Goal: Information Seeking & Learning: Learn about a topic

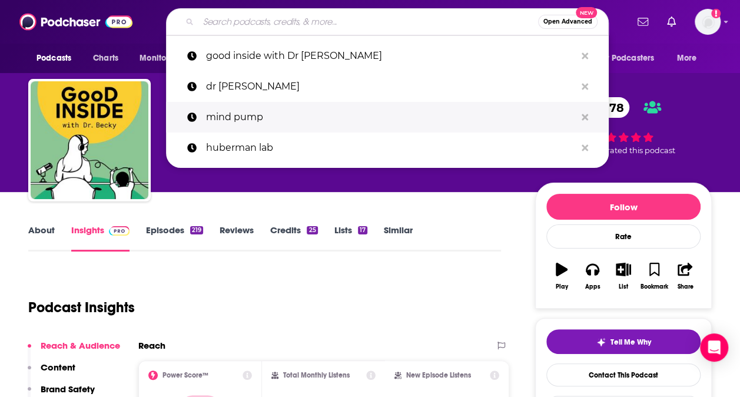
click at [291, 112] on p "mind pump" at bounding box center [391, 117] width 370 height 31
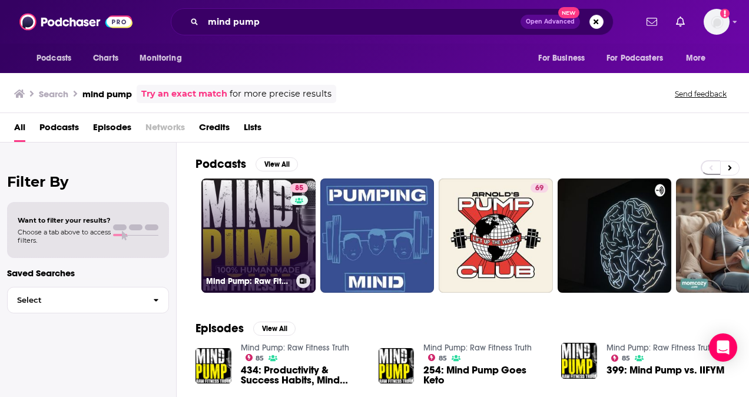
click at [286, 210] on link "85 Mind Pump: Raw Fitness Truth" at bounding box center [258, 235] width 114 height 114
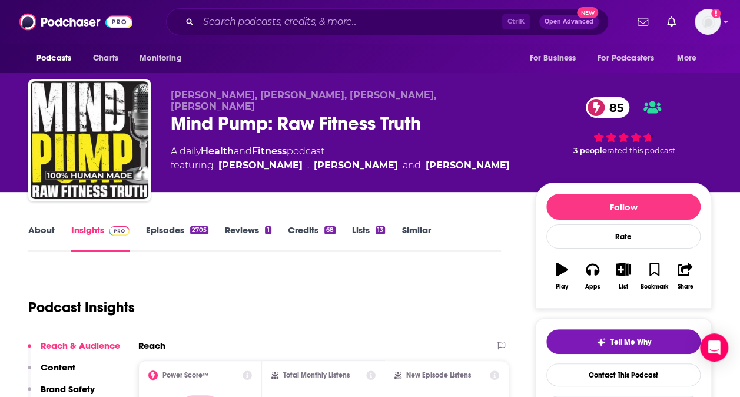
click at [169, 112] on div "[PERSON_NAME], [PERSON_NAME], [PERSON_NAME], [PERSON_NAME] Mind Pump: Raw Fitne…" at bounding box center [370, 142] width 684 height 127
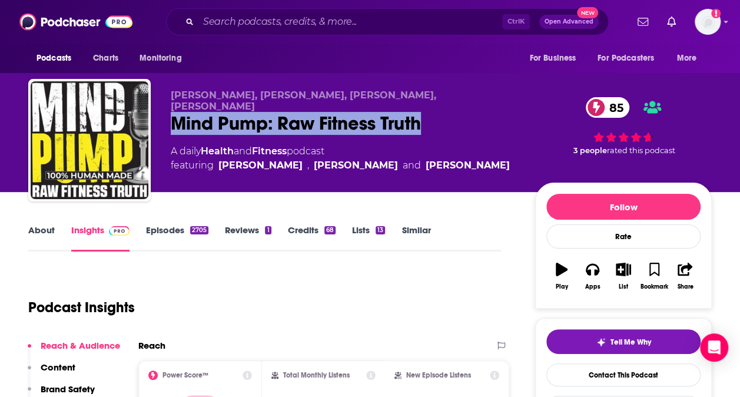
drag, startPoint x: 173, startPoint y: 113, endPoint x: 426, endPoint y: 118, distance: 253.2
click at [426, 118] on div "Mind Pump: Raw Fitness Truth 85" at bounding box center [344, 123] width 346 height 23
copy h2 "Mind Pump: Raw Fitness Truth"
click at [440, 120] on div "Mind Pump: Raw Fitness Truth 85" at bounding box center [344, 123] width 346 height 23
drag, startPoint x: 425, startPoint y: 116, endPoint x: 167, endPoint y: 121, distance: 257.9
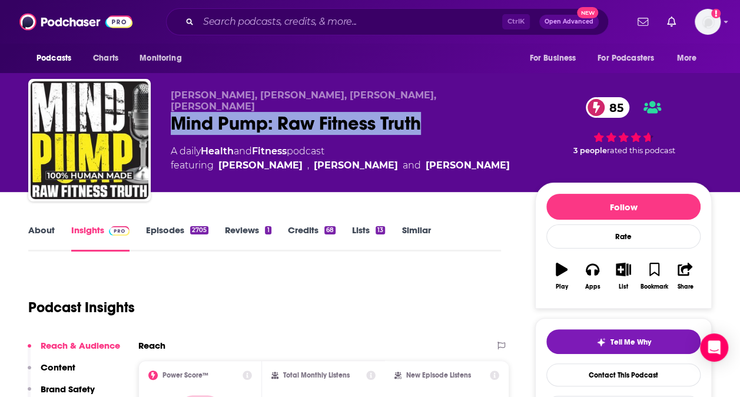
click at [167, 121] on div "[PERSON_NAME], [PERSON_NAME], [PERSON_NAME], [PERSON_NAME] Mind Pump: Raw Fitne…" at bounding box center [370, 142] width 684 height 127
copy h2 "Mind Pump: Raw Fitness Truth"
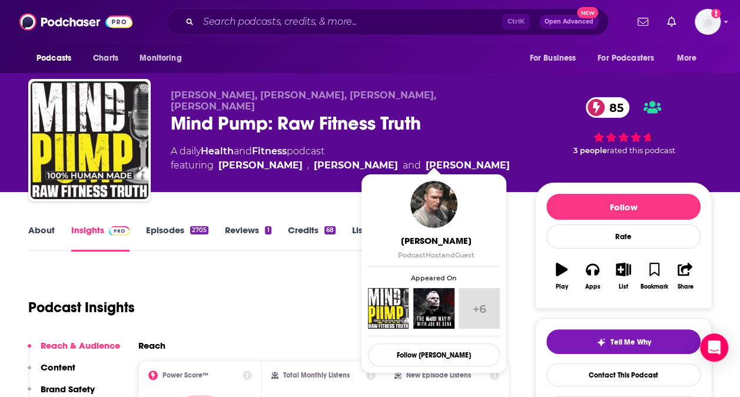
click at [252, 181] on div "[PERSON_NAME], [PERSON_NAME], [PERSON_NAME], [PERSON_NAME] Mind Pump: Raw Fitne…" at bounding box center [344, 136] width 346 height 94
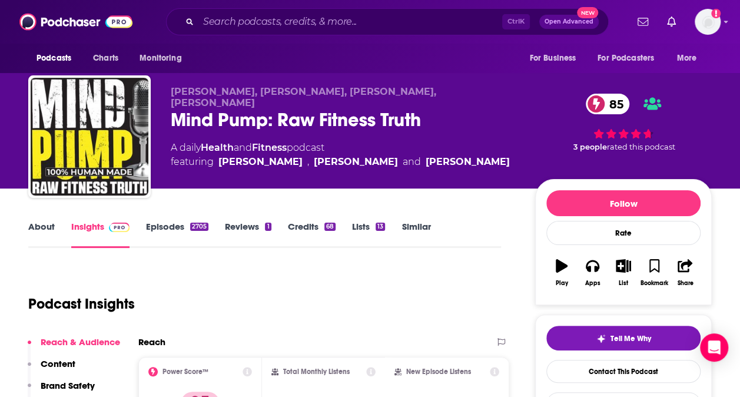
scroll to position [3, 0]
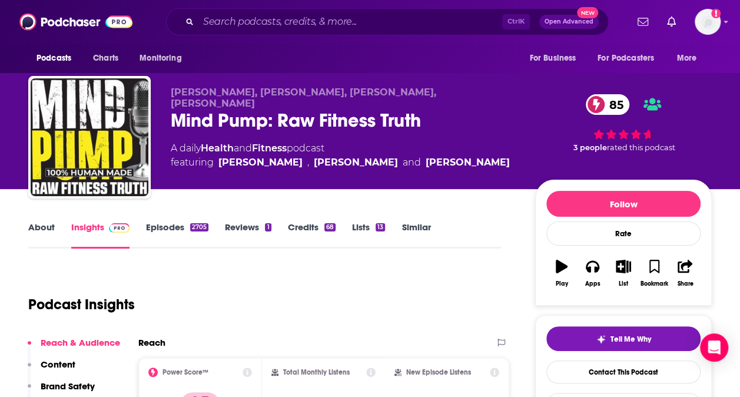
click at [45, 221] on link "About" at bounding box center [41, 234] width 26 height 27
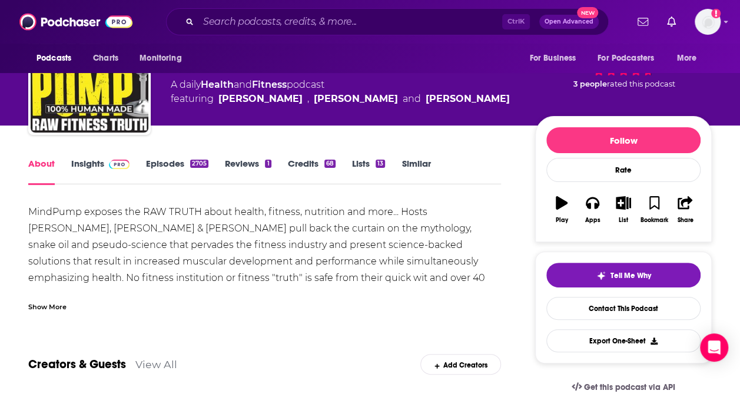
scroll to position [74, 0]
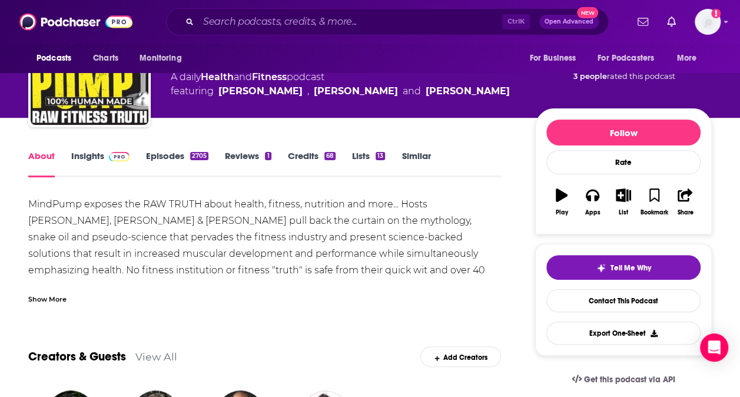
click at [62, 301] on div "Show More" at bounding box center [47, 298] width 38 height 11
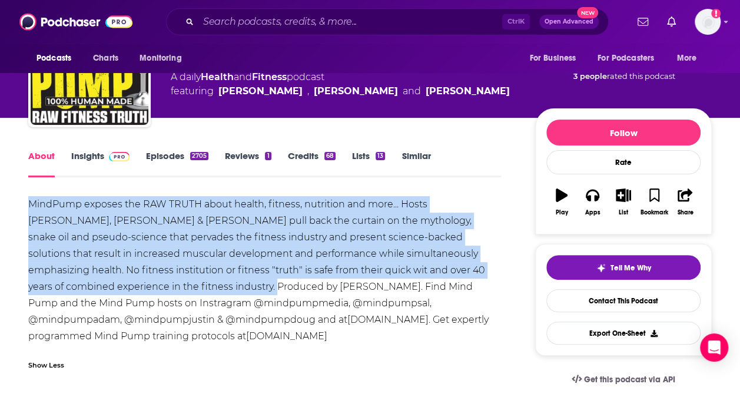
drag, startPoint x: 25, startPoint y: 202, endPoint x: 186, endPoint y: 287, distance: 182.2
copy div "MindPump exposes the RAW TRUTH about health, fitness, nutrition and more... Hos…"
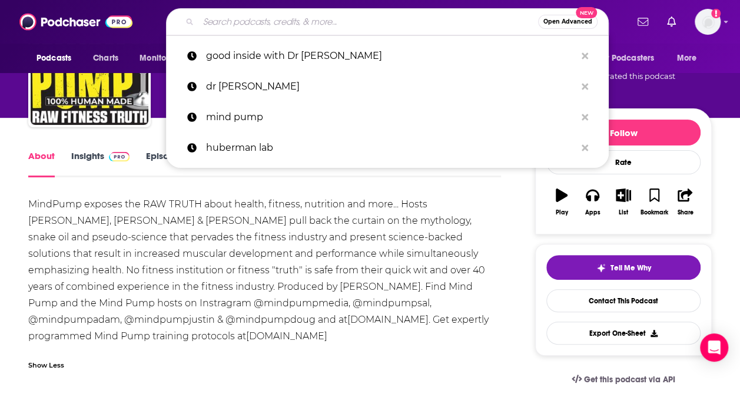
click at [268, 22] on input "Search podcasts, credits, & more..." at bounding box center [368, 21] width 340 height 19
paste input "Barbell Logic Podcast"
type input "Barbell Logic Podcast"
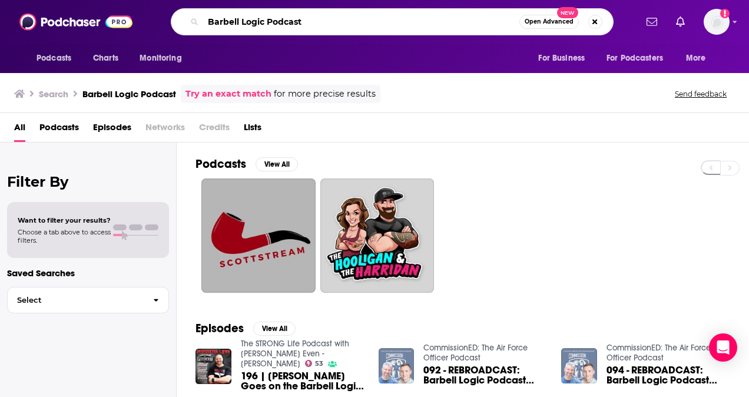
drag, startPoint x: 325, startPoint y: 16, endPoint x: 155, endPoint y: 40, distance: 171.8
click at [155, 40] on div "Podcasts Charts Monitoring Barbell Logic Podcast Open Advanced New For Business…" at bounding box center [374, 22] width 749 height 44
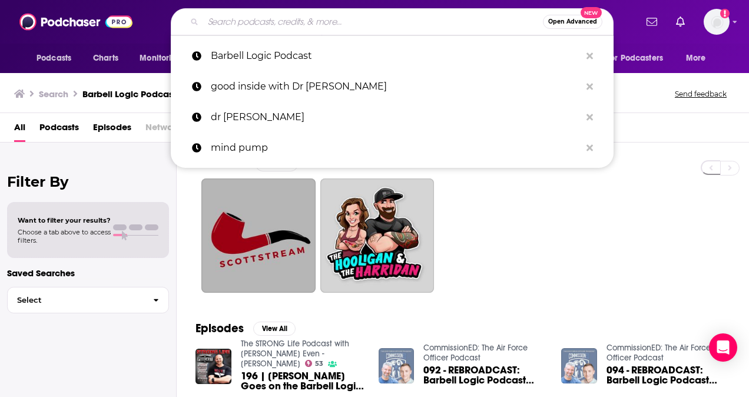
paste input "The [PERSON_NAME] Podcast"
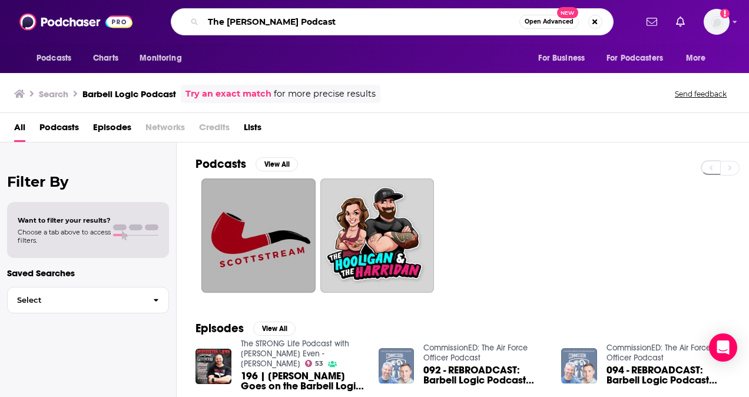
type input "The [PERSON_NAME] Podcast"
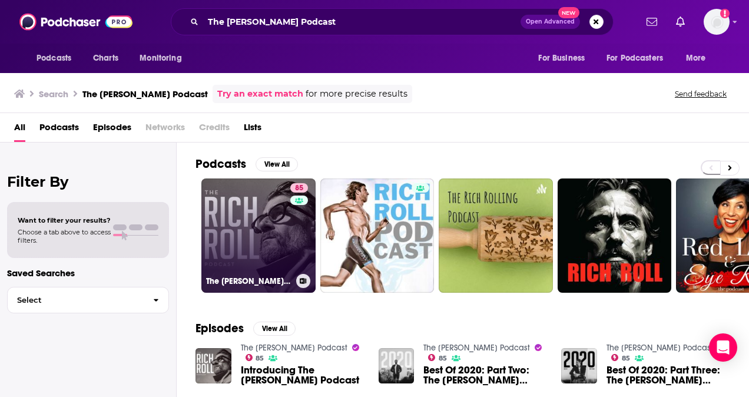
click at [257, 213] on link "85 The [PERSON_NAME] Podcast" at bounding box center [258, 235] width 114 height 114
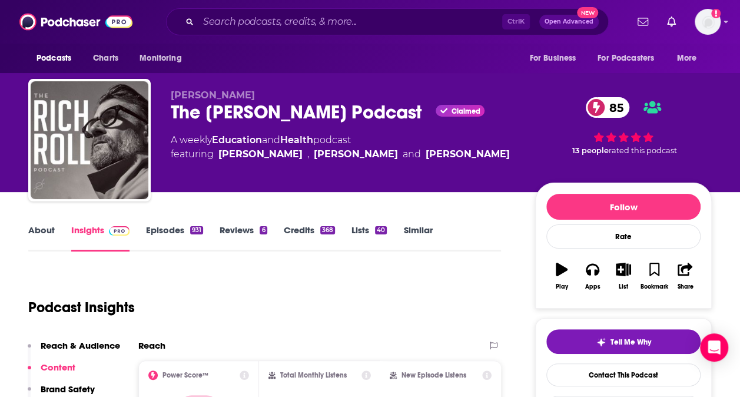
click at [37, 233] on link "About" at bounding box center [41, 237] width 26 height 27
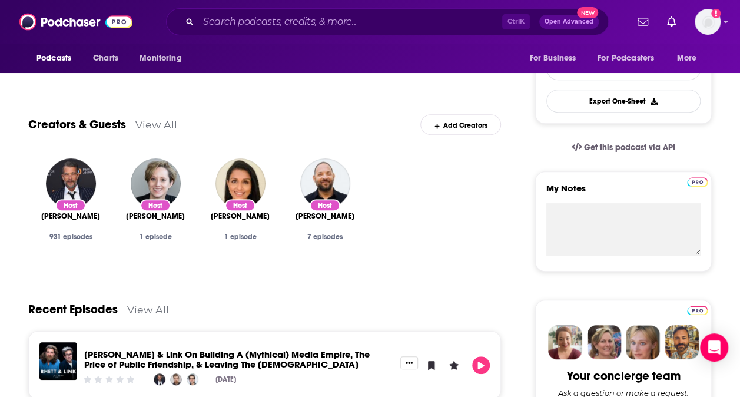
scroll to position [307, 0]
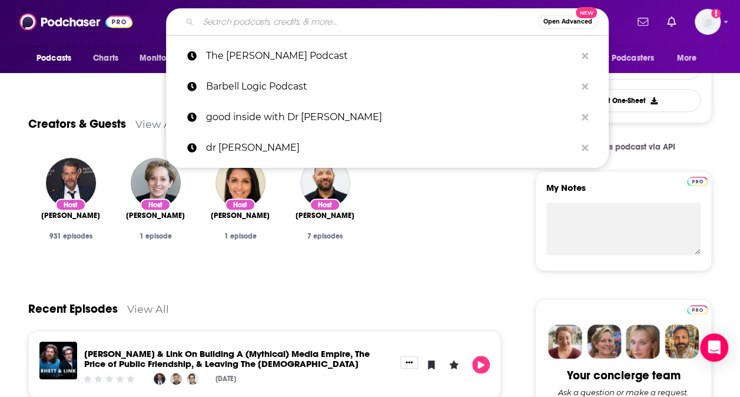
click at [301, 20] on input "Search podcasts, credits, & more..." at bounding box center [368, 21] width 340 height 19
paste input "Girls Gone WOD"
type input "Girls Gone WOD"
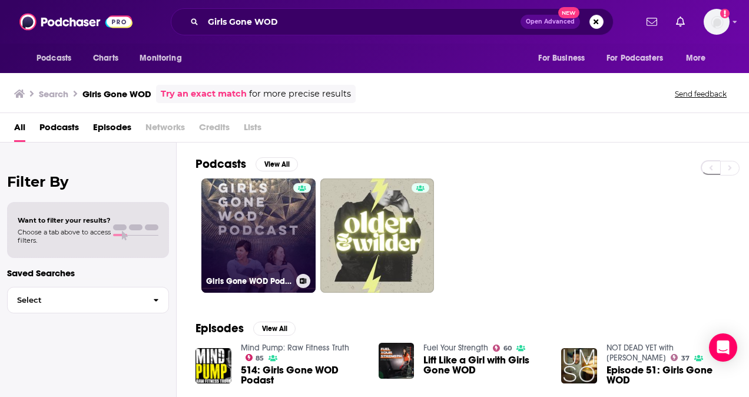
click at [277, 206] on link "Girls Gone WOD Podcast" at bounding box center [258, 235] width 114 height 114
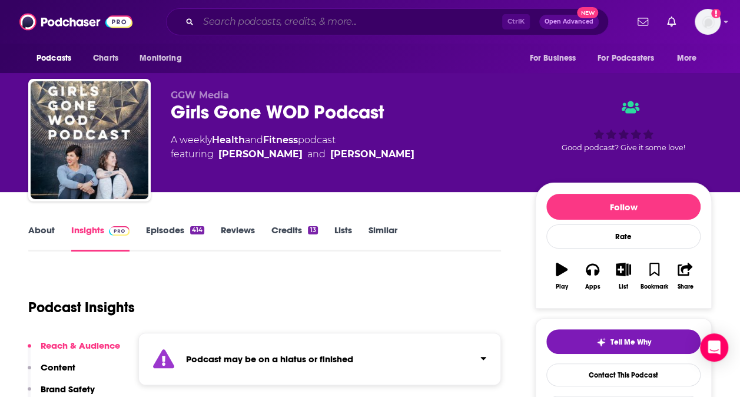
click at [290, 16] on input "Search podcasts, credits, & more..." at bounding box center [350, 21] width 304 height 19
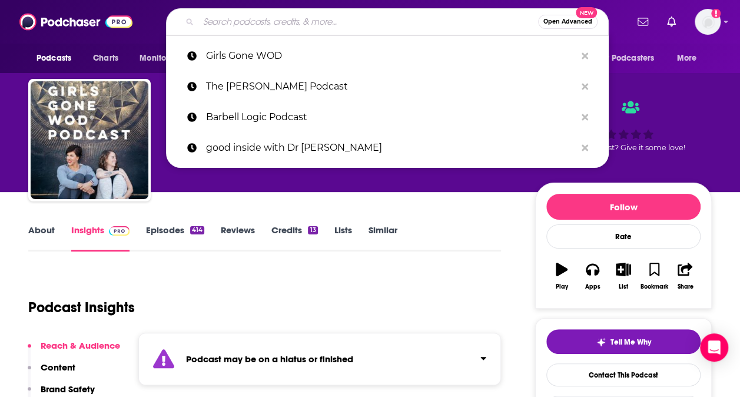
paste input "The Checkup with Dr. [PERSON_NAME]"
type input "The Checkup with Dr. [PERSON_NAME]"
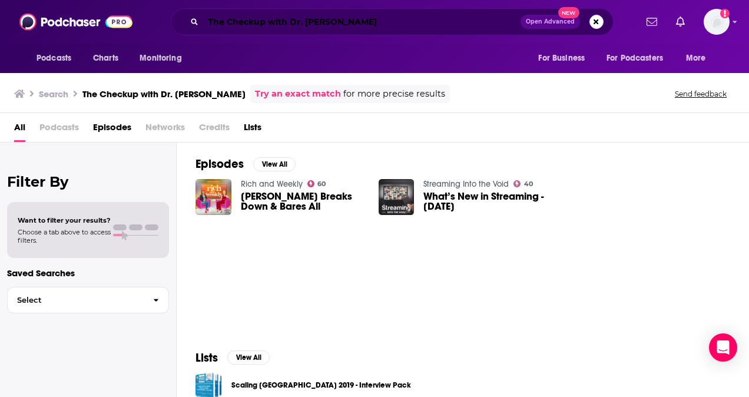
click at [286, 22] on input "The Checkup with Dr. [PERSON_NAME]" at bounding box center [361, 21] width 317 height 19
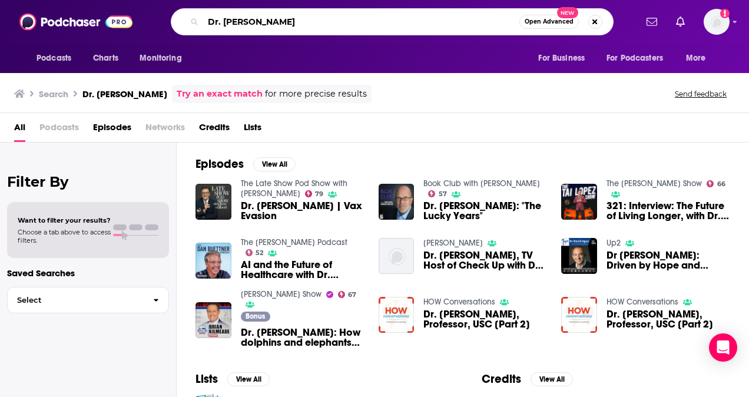
drag, startPoint x: 296, startPoint y: 21, endPoint x: 162, endPoint y: 28, distance: 133.8
click at [162, 28] on div "Dr. [PERSON_NAME] Open Advanced New" at bounding box center [392, 21] width 488 height 27
type input "The Checkup"
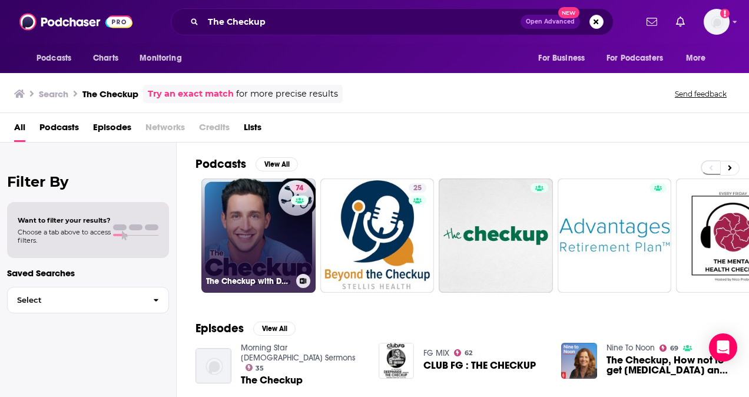
click at [273, 217] on link "74 The Checkup with Doctor [PERSON_NAME]" at bounding box center [258, 235] width 114 height 114
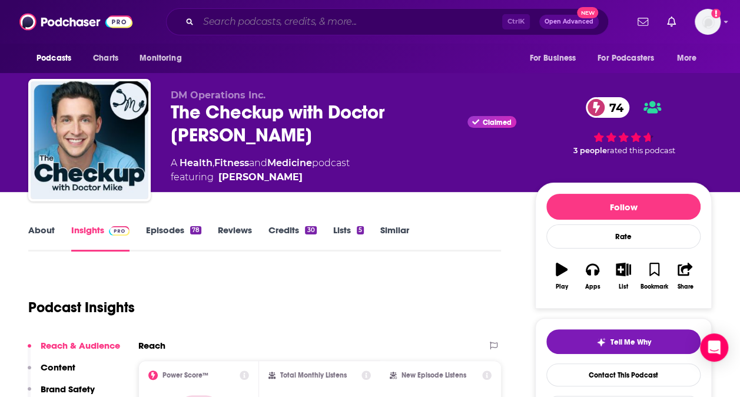
click at [241, 16] on input "Search podcasts, credits, & more..." at bounding box center [350, 21] width 304 height 19
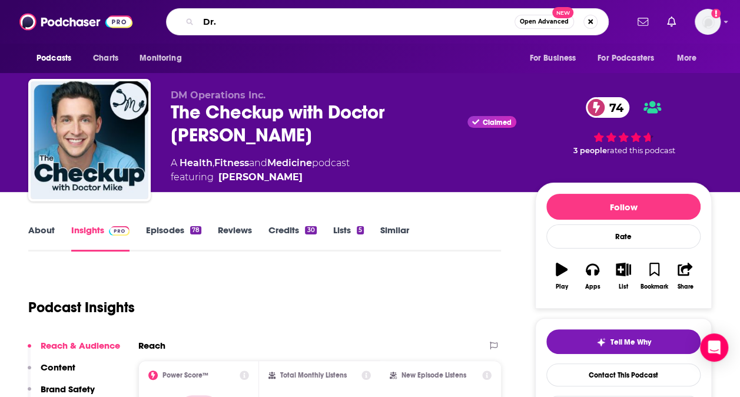
click at [241, 16] on input "Dr." at bounding box center [356, 21] width 316 height 19
type input "Dr. Agus"
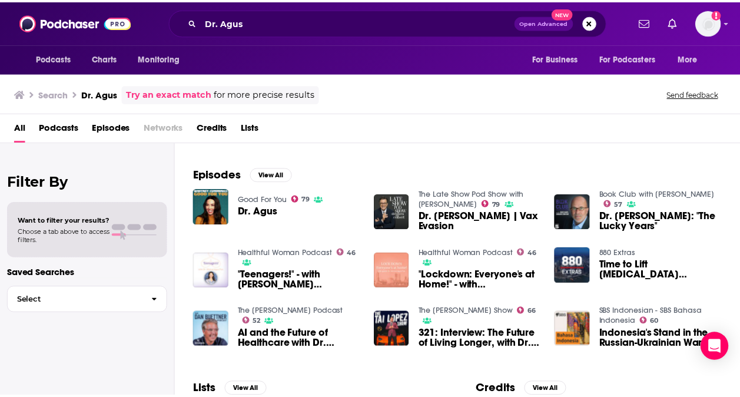
scroll to position [135, 0]
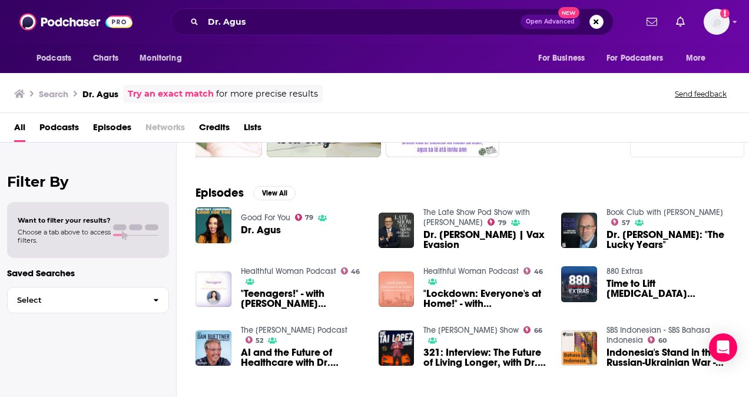
click at [291, 330] on link "The [PERSON_NAME] Podcast" at bounding box center [294, 330] width 107 height 10
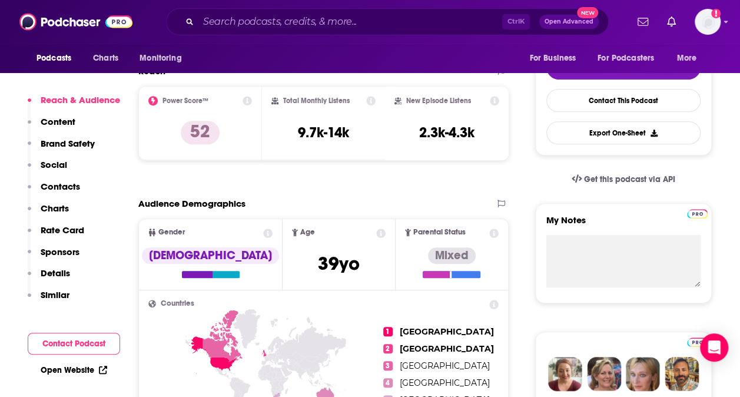
scroll to position [275, 0]
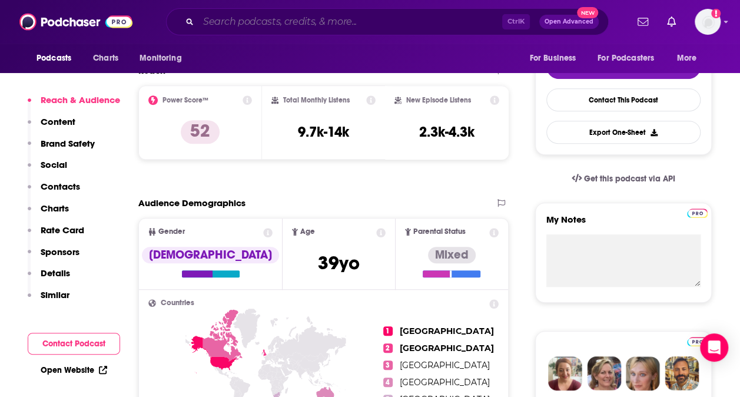
click at [309, 22] on input "Search podcasts, credits, & more..." at bounding box center [350, 21] width 304 height 19
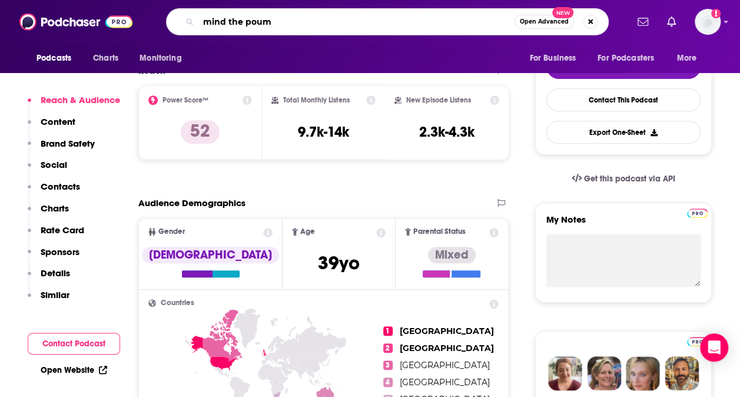
type input "mind the poump"
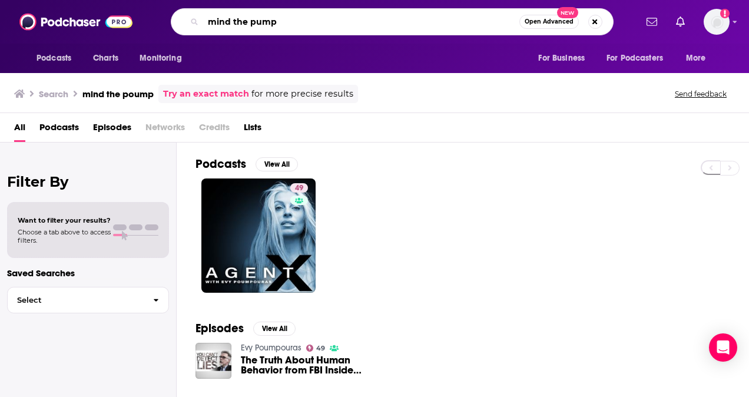
type input "mind the pump"
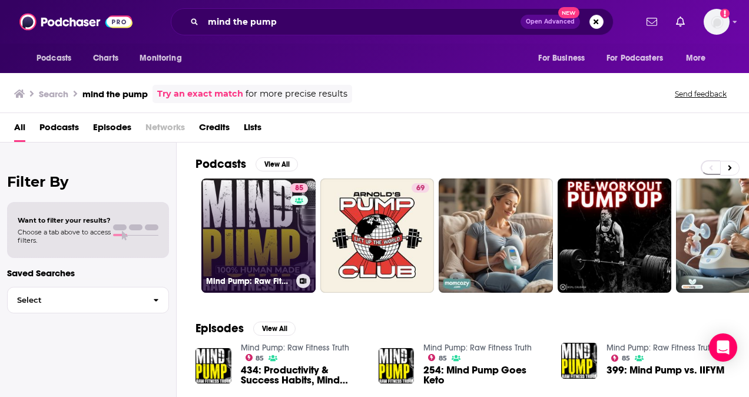
click at [272, 196] on link "85 Mind Pump: Raw Fitness Truth" at bounding box center [258, 235] width 114 height 114
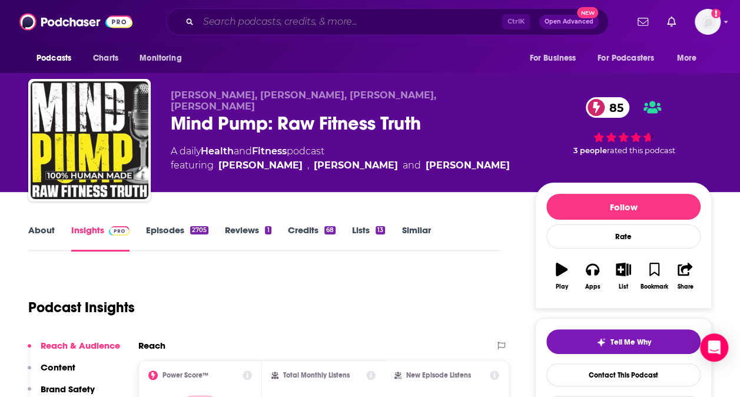
click at [406, 27] on input "Search podcasts, credits, & more..." at bounding box center [350, 21] width 304 height 19
